Goal: Find specific page/section: Find specific page/section

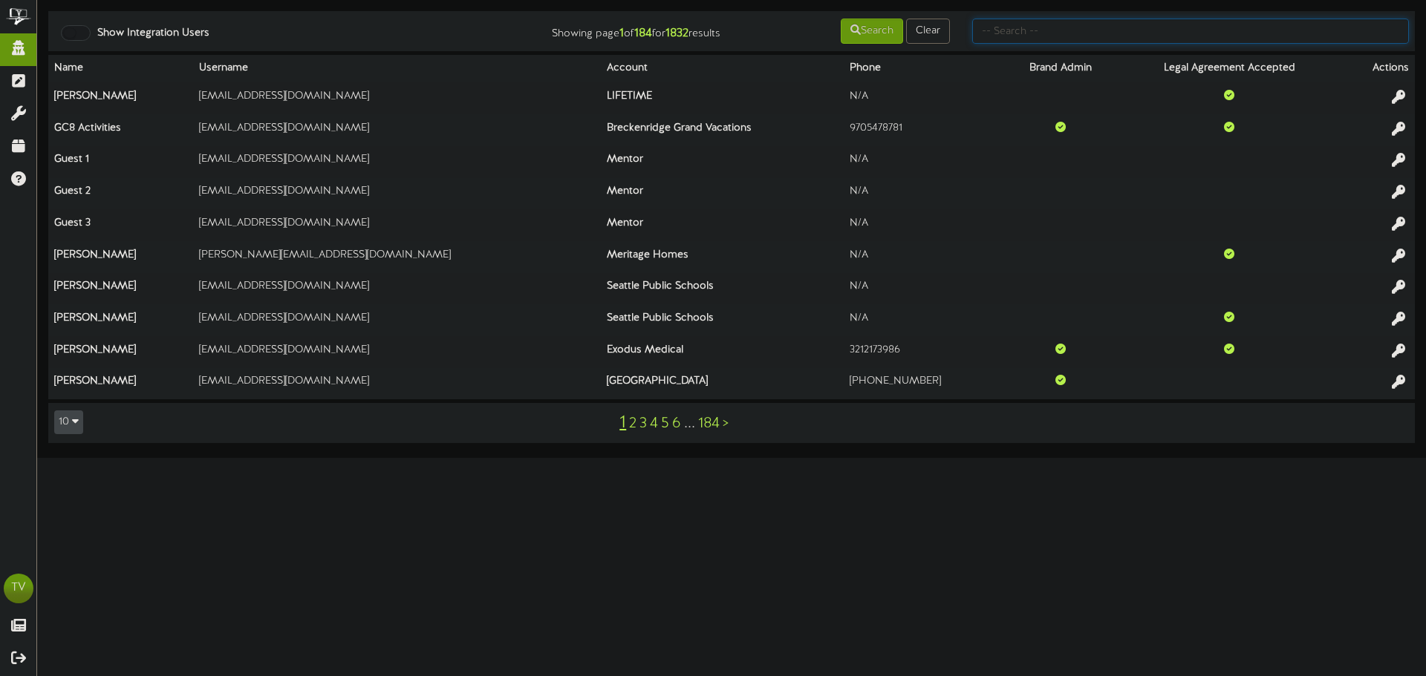
click at [1084, 32] on input "text" at bounding box center [1190, 31] width 437 height 25
click at [1195, 458] on html "ChannelValet Impersonate Content Portal Misc Tools Audit Records Help TV Tyler …" at bounding box center [713, 229] width 1426 height 458
click at [1098, 35] on input "text" at bounding box center [1190, 31] width 437 height 25
type input "yim.r"
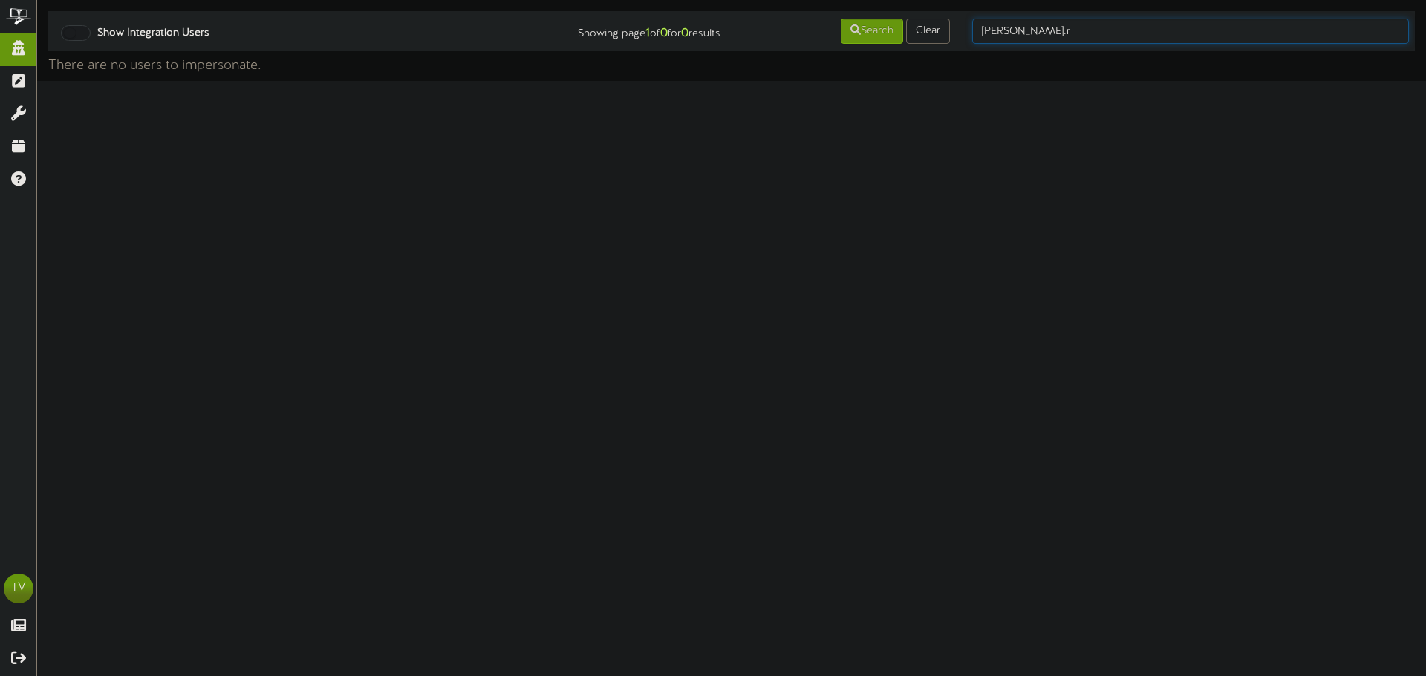
drag, startPoint x: 987, startPoint y: 32, endPoint x: 1019, endPoint y: 33, distance: 31.9
click at [986, 32] on input "yim.r" at bounding box center [1190, 31] width 437 height 25
type input "tim.r"
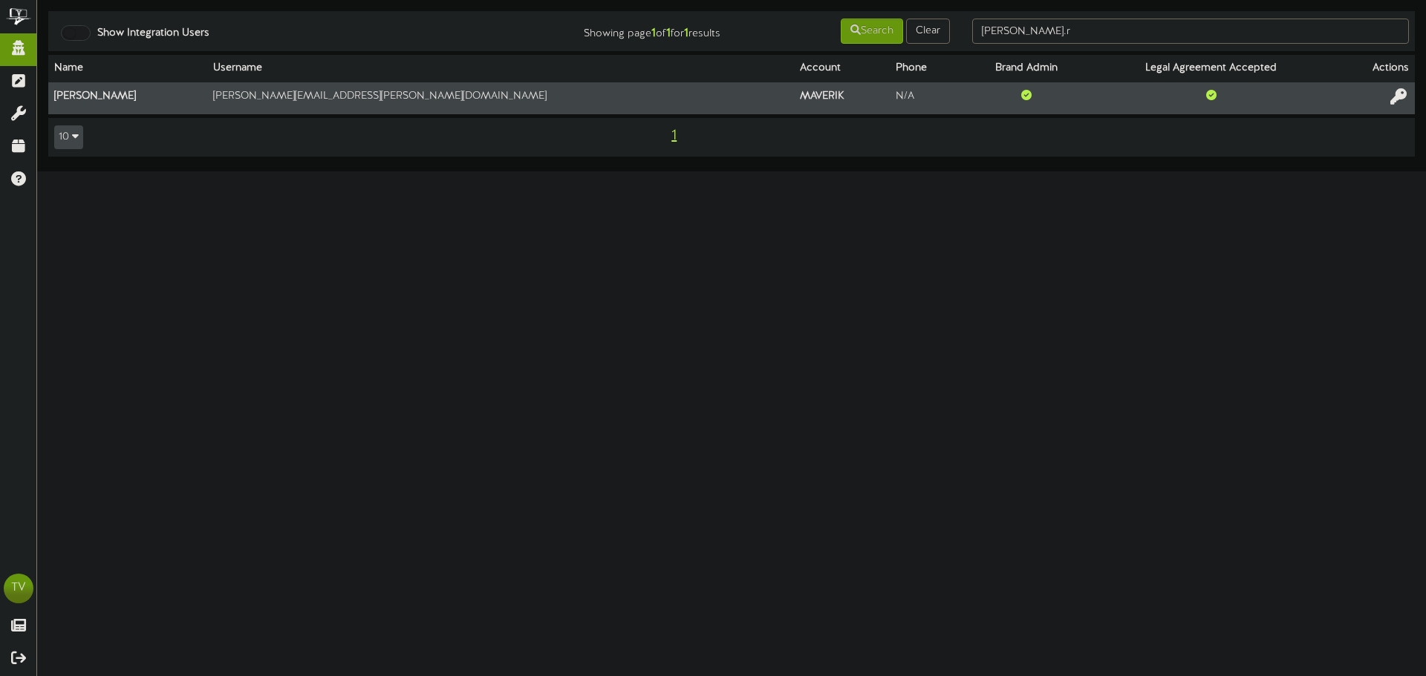
click at [1405, 102] on icon at bounding box center [1398, 96] width 16 height 16
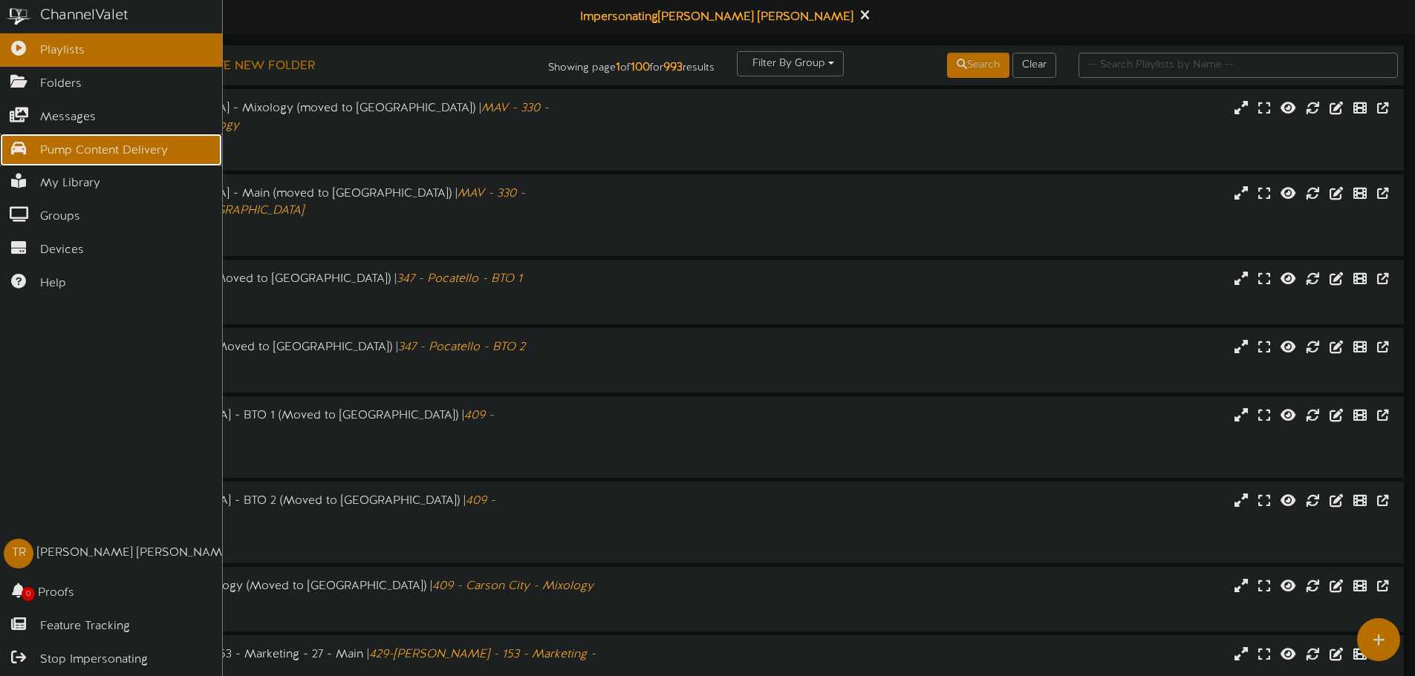
click at [129, 151] on span "Pump Content Delivery" at bounding box center [104, 151] width 128 height 17
click at [50, 154] on span "Pump Content Delivery" at bounding box center [104, 151] width 128 height 17
click at [10, 142] on icon at bounding box center [18, 146] width 37 height 11
click at [61, 143] on span "Pump Content Delivery" at bounding box center [104, 151] width 128 height 17
